Goal: Go to known website: Access a specific website the user already knows

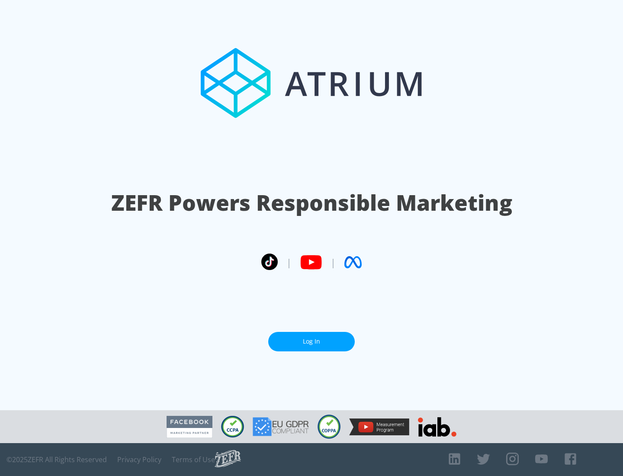
click at [311, 338] on link "Log In" at bounding box center [311, 341] width 87 height 19
